Goal: Transaction & Acquisition: Obtain resource

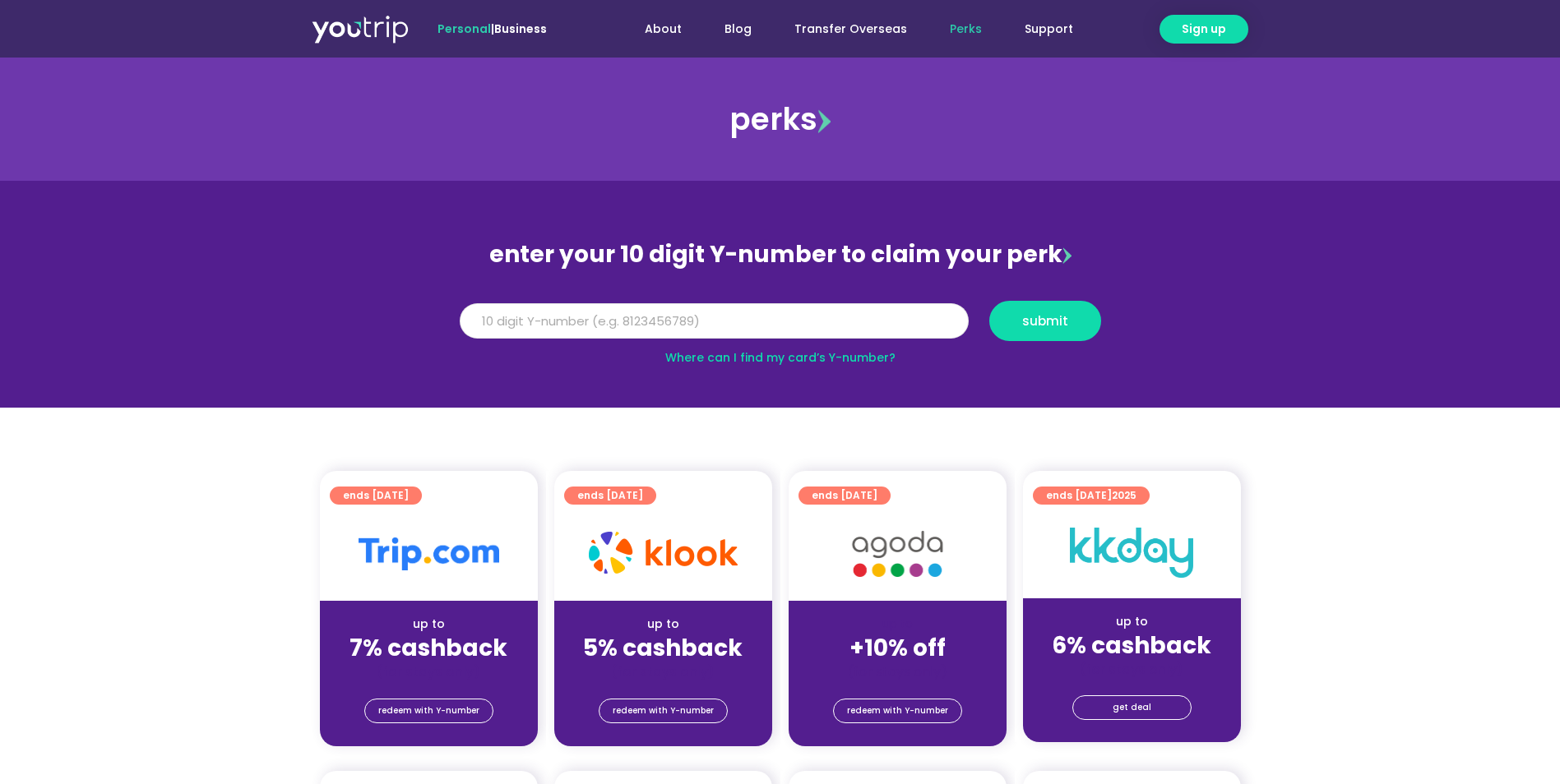
click at [584, 312] on input "Y Number" at bounding box center [714, 321] width 509 height 36
click at [832, 357] on link "Where can I find my card’s Y-number?" at bounding box center [780, 358] width 230 height 16
click at [611, 325] on input "Y Number" at bounding box center [714, 321] width 509 height 36
type input "8129676413"
click at [1066, 326] on span "submit" at bounding box center [1045, 321] width 46 height 13
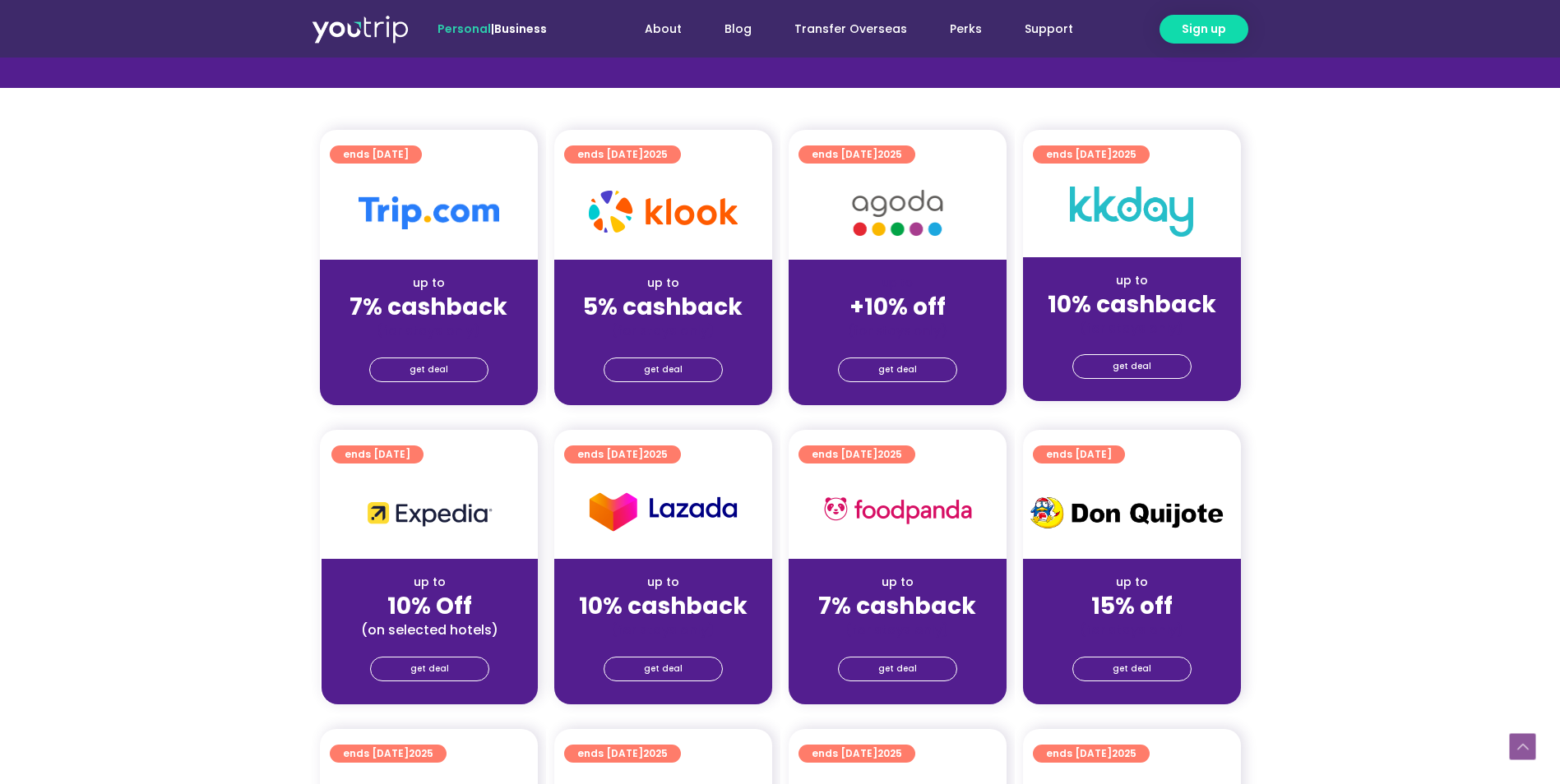
scroll to position [438, 0]
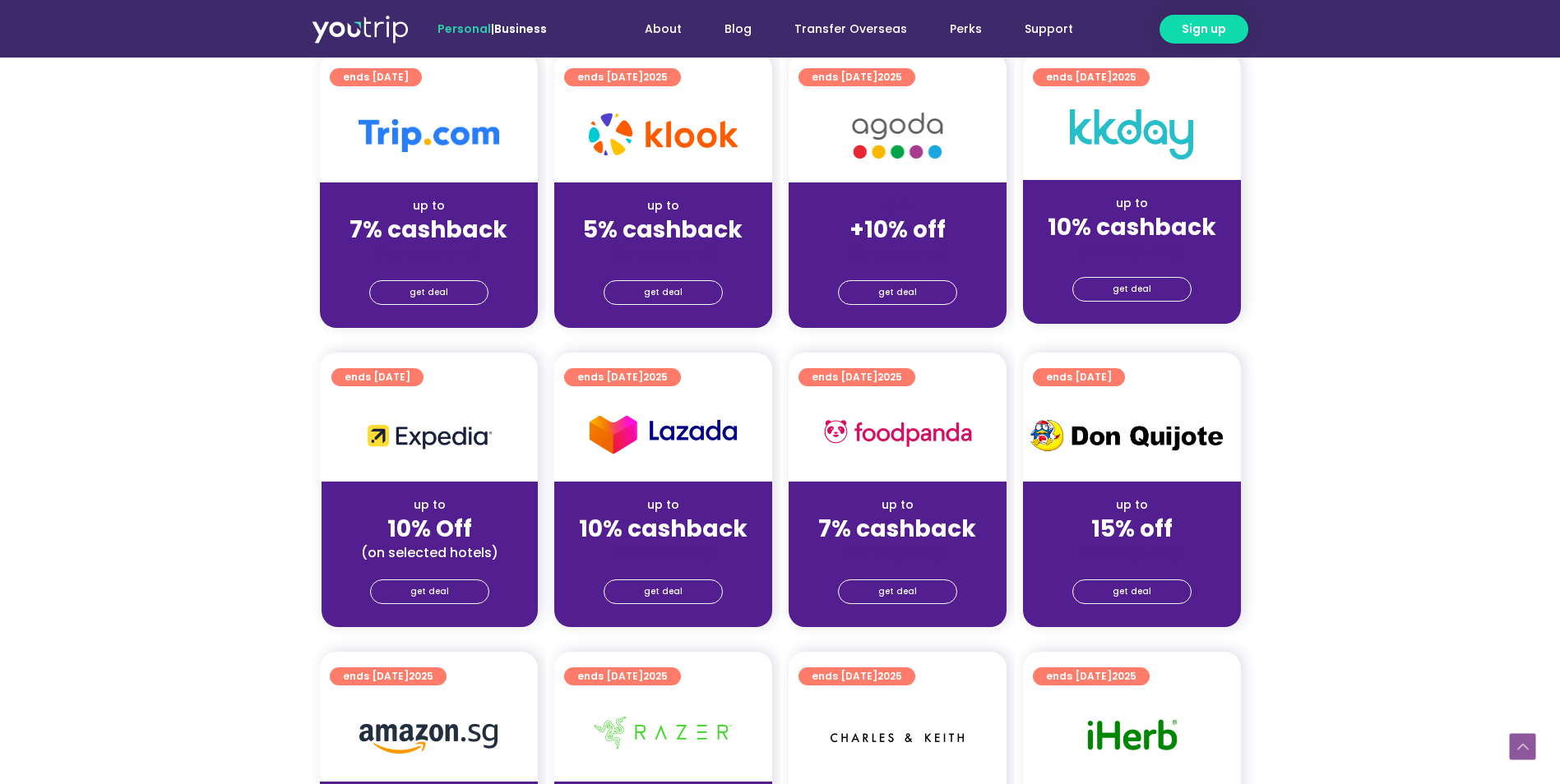
click at [887, 605] on div "get deal" at bounding box center [897, 594] width 218 height 66
click at [890, 597] on span "get deal" at bounding box center [897, 592] width 39 height 23
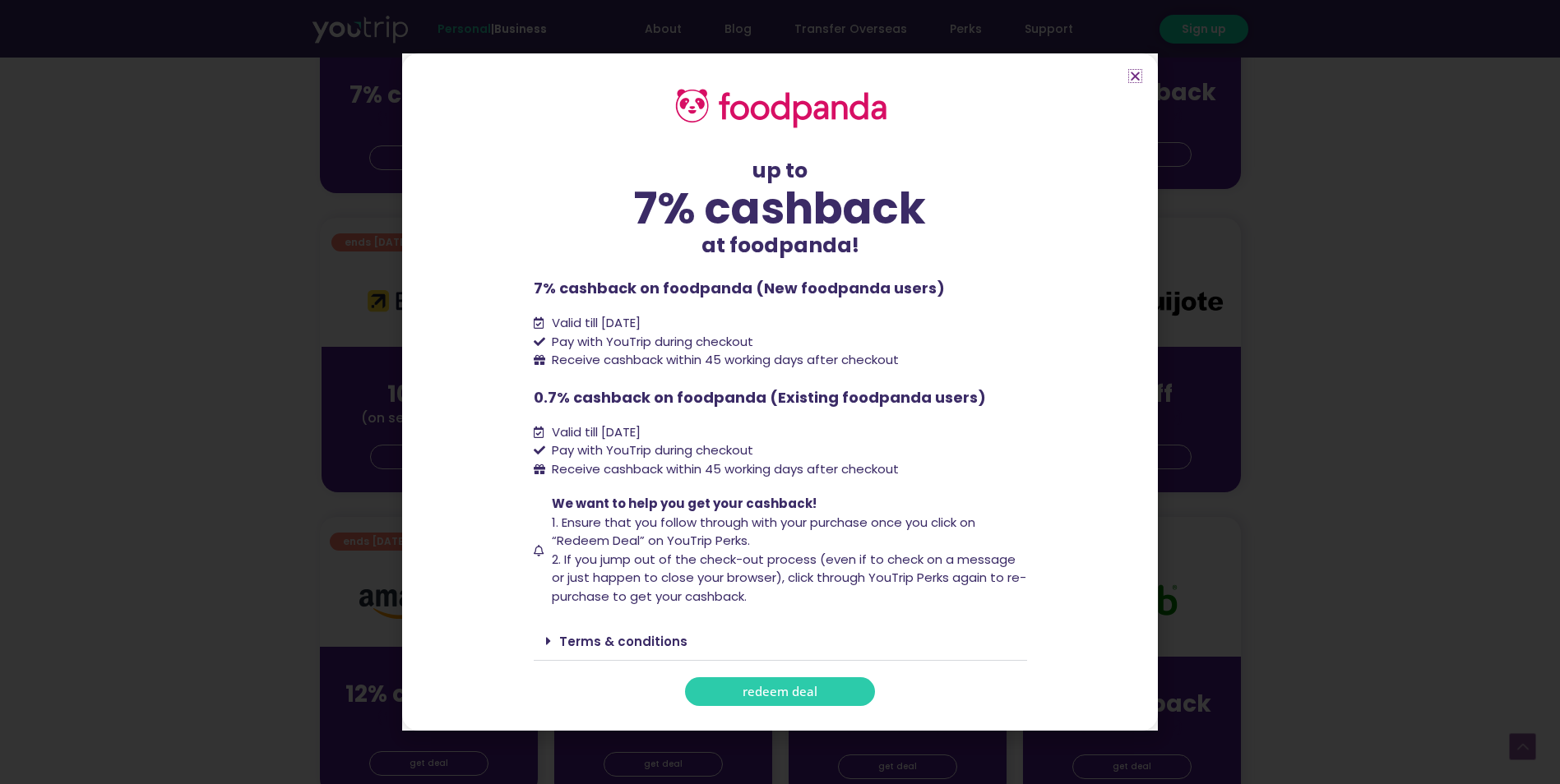
scroll to position [602, 0]
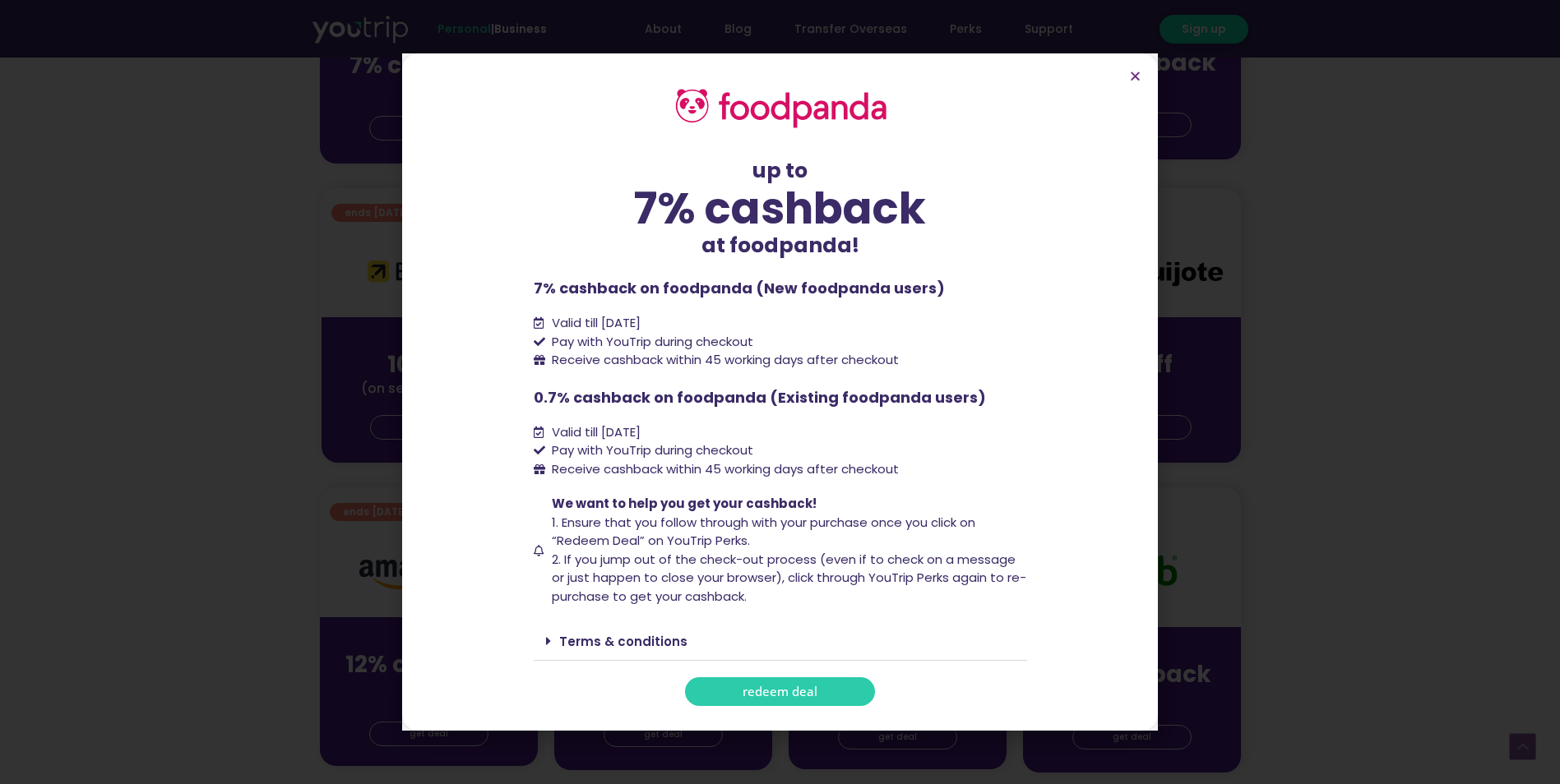
click at [1362, 573] on div "up to 7% cashback at foodpanda! up to 7% cashback at foodpanda! 7% cashback on …" at bounding box center [780, 392] width 1560 height 784
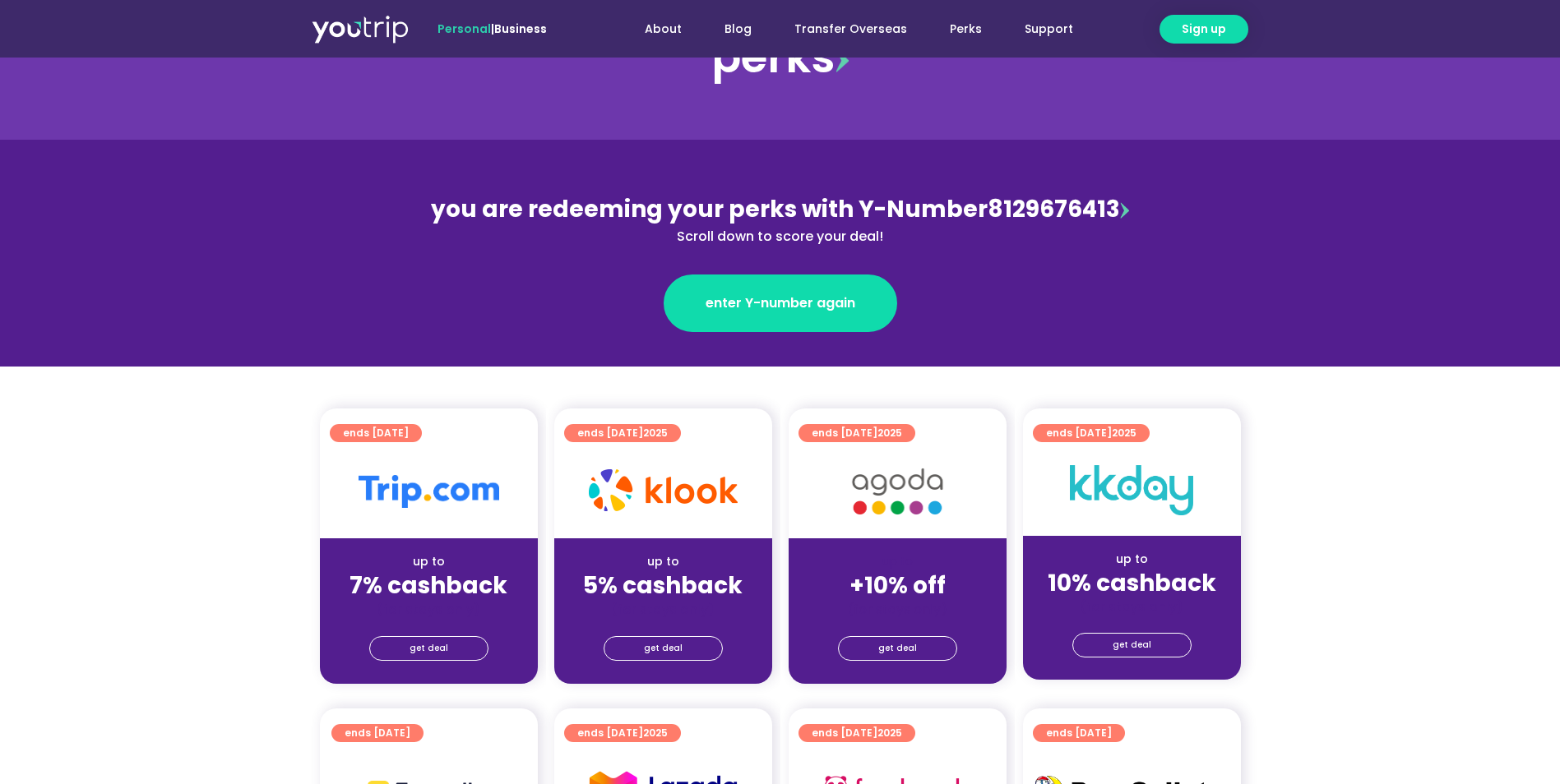
scroll to position [0, 0]
